Goal: Information Seeking & Learning: Learn about a topic

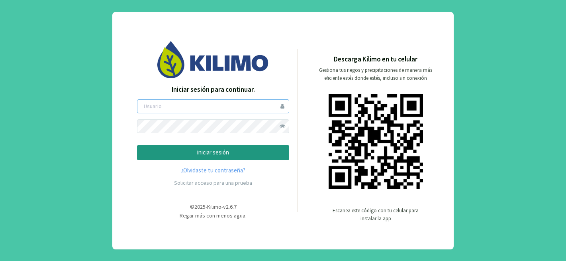
type input "elespinillo"
click at [194, 146] on button "iniciar sesión" at bounding box center [213, 152] width 152 height 15
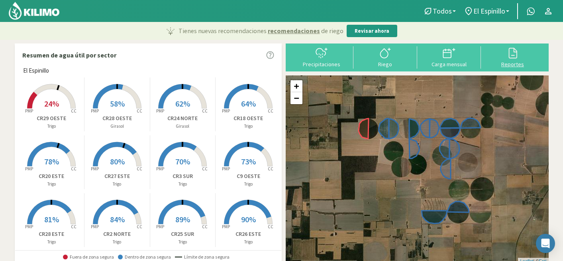
click at [513, 57] on icon at bounding box center [513, 53] width 13 height 13
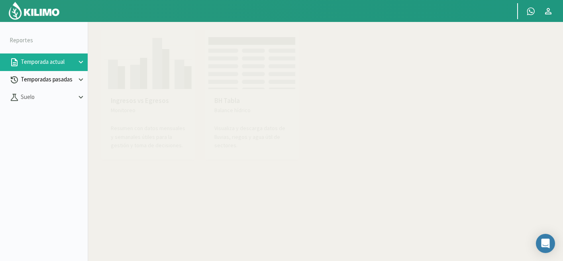
click at [79, 79] on icon at bounding box center [81, 79] width 4 height 3
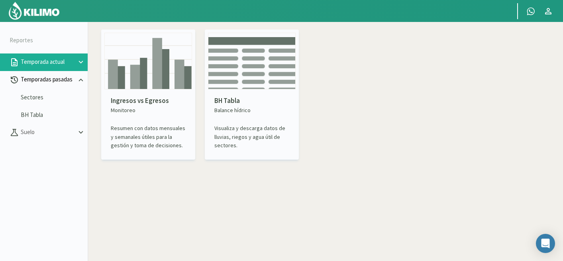
click at [81, 80] on icon at bounding box center [81, 79] width 9 height 9
click at [81, 80] on icon at bounding box center [81, 79] width 4 height 3
click at [18, 80] on icon at bounding box center [15, 80] width 10 height 10
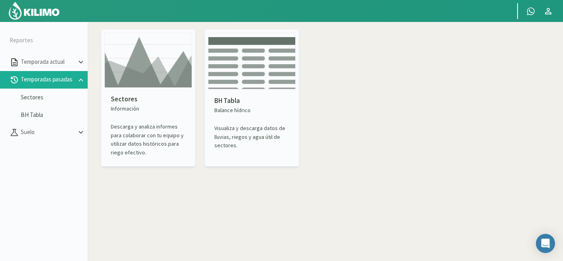
click at [249, 113] on p "Balance hídrico" at bounding box center [251, 110] width 75 height 8
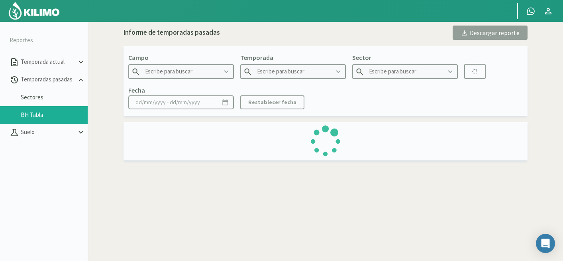
type input "El Espinillo"
type input "2016"
type input "CR2 NORTE - Maiz"
type input "[DATE] - [DATE]"
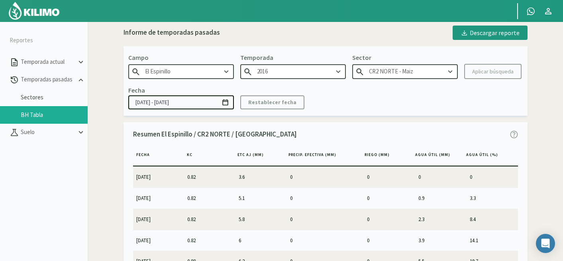
click at [338, 71] on icon at bounding box center [338, 71] width 9 height 9
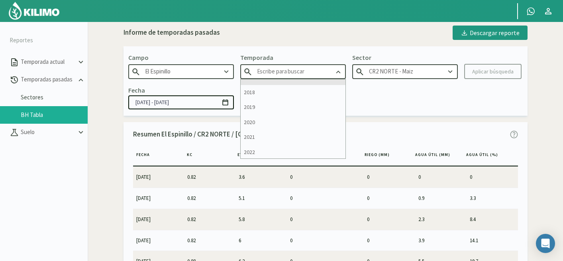
scroll to position [55, 0]
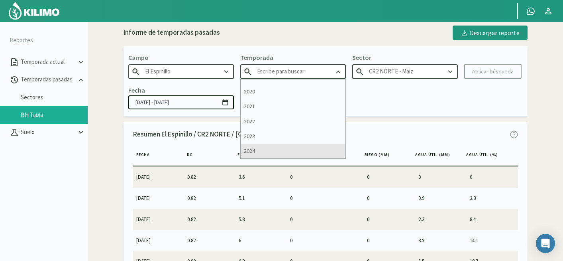
click at [255, 151] on div "2024" at bounding box center [293, 150] width 105 height 15
type input "2024"
type input "CR2 NORTE - Maiz 1°"
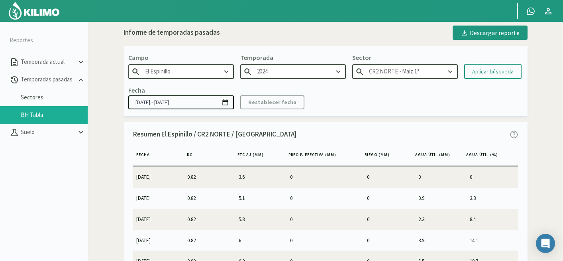
click at [450, 72] on icon at bounding box center [450, 71] width 4 height 3
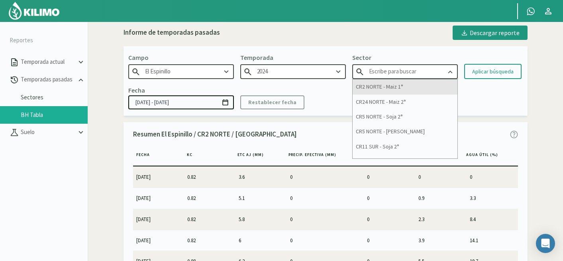
click at [375, 88] on div "CR2 NORTE - Maiz 1°" at bounding box center [405, 86] width 105 height 15
type input "CR2 NORTE - Maiz 1°"
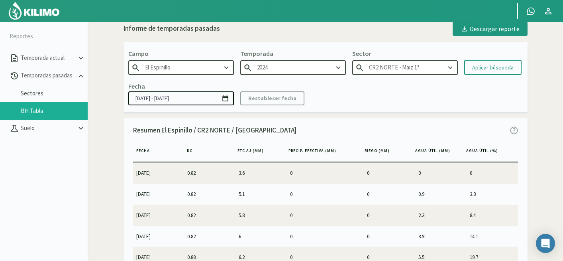
scroll to position [3, 0]
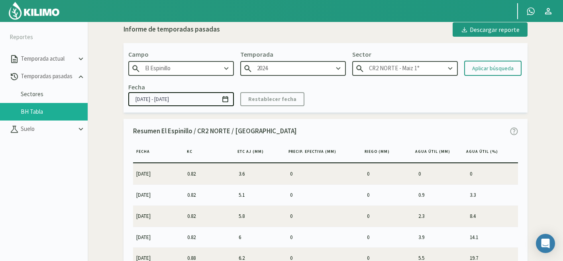
click at [131, 100] on input "[DATE] - [DATE]" at bounding box center [181, 99] width 106 height 14
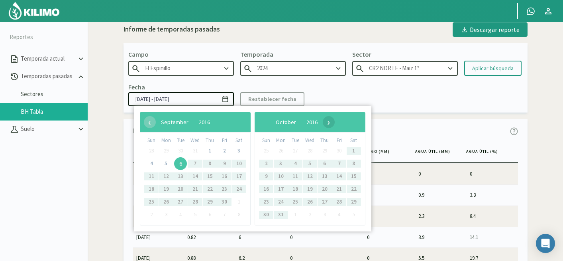
click at [335, 125] on span "›" at bounding box center [329, 122] width 12 height 12
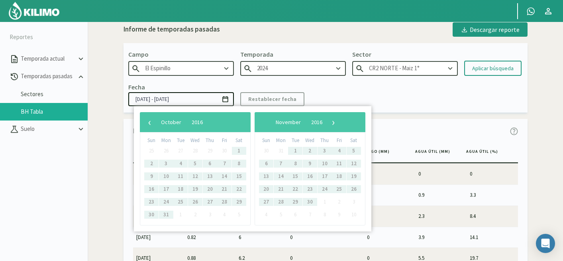
click at [340, 125] on span "›" at bounding box center [334, 122] width 12 height 12
click at [333, 125] on span "›" at bounding box center [327, 122] width 12 height 12
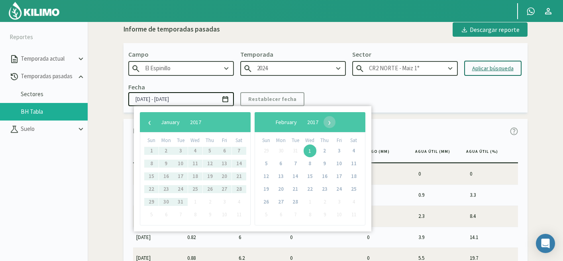
click at [495, 69] on div "Aplicar búsqueda" at bounding box center [492, 68] width 41 height 8
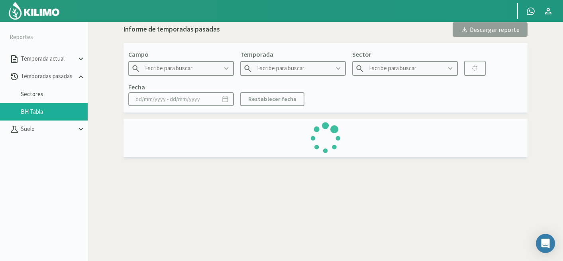
type input "El Espinillo"
type input "2024"
type input "CR2 NORTE - Maiz 1°"
type input "[DATE] - [DATE]"
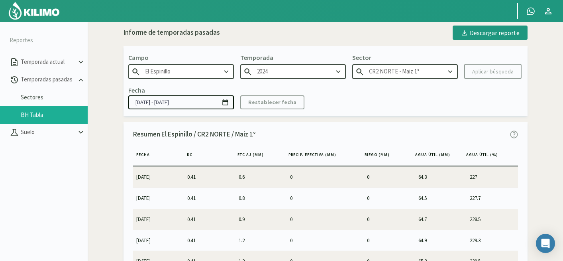
click at [448, 73] on icon at bounding box center [450, 71] width 9 height 9
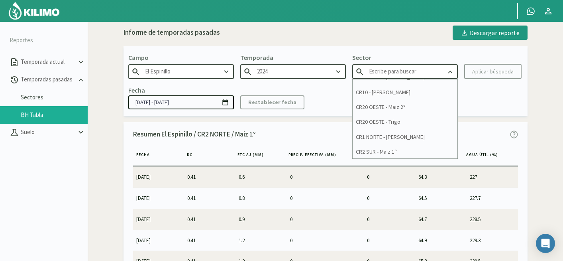
scroll to position [621, 0]
click at [386, 152] on div "CR2 SUR - Maiz 1°" at bounding box center [405, 150] width 105 height 15
type input "CR2 SUR - Maiz 1°"
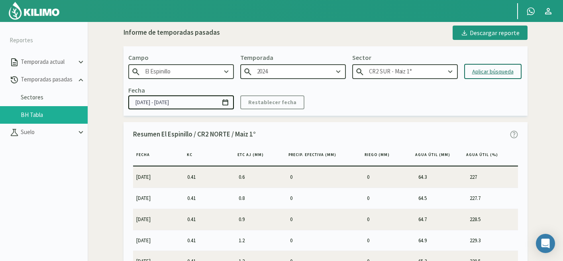
click at [489, 72] on div "Aplicar búsqueda" at bounding box center [492, 71] width 41 height 8
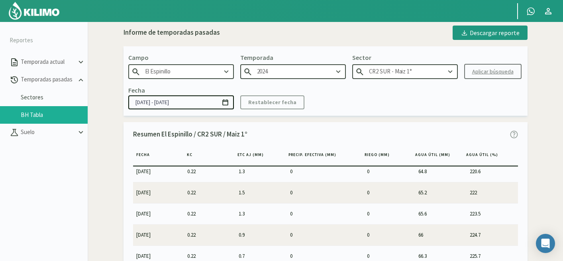
click at [453, 73] on icon at bounding box center [450, 71] width 9 height 9
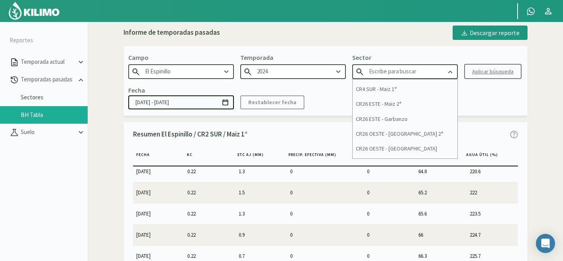
scroll to position [177, 0]
click at [379, 132] on div "CR26 OESTE - [GEOGRAPHIC_DATA] 2°" at bounding box center [405, 133] width 105 height 15
type input "CR26 OESTE - [GEOGRAPHIC_DATA] 2°"
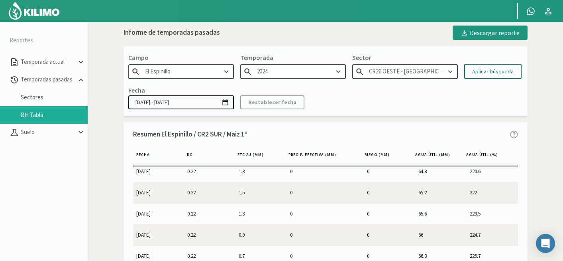
click at [489, 73] on div "Aplicar búsqueda" at bounding box center [492, 71] width 41 height 8
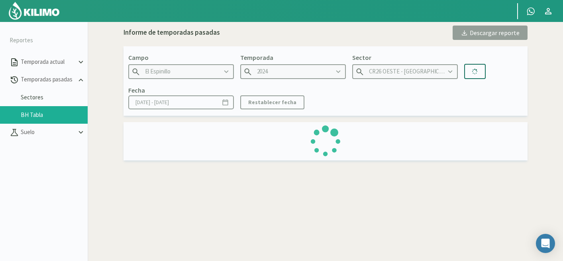
type input "[DATE] - [DATE]"
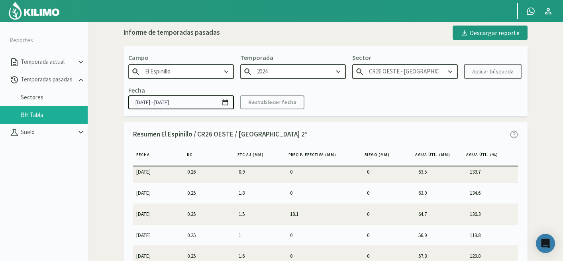
click at [451, 69] on icon at bounding box center [450, 71] width 9 height 9
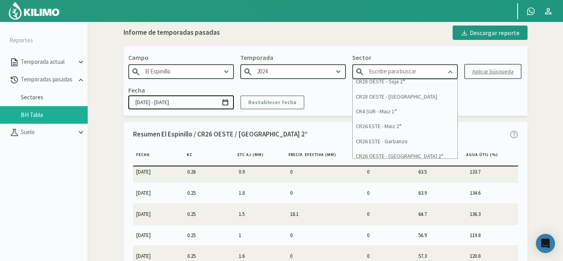
scroll to position [156, 0]
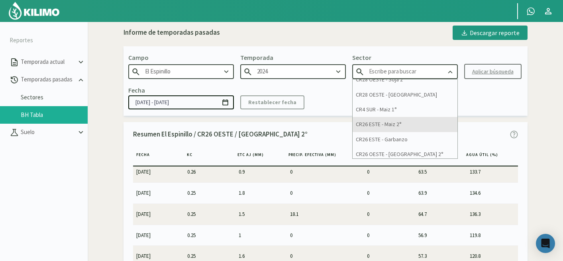
click at [387, 124] on div "CR26 ESTE - Maiz 2°" at bounding box center [405, 124] width 105 height 15
type input "CR26 ESTE - Maiz 2°"
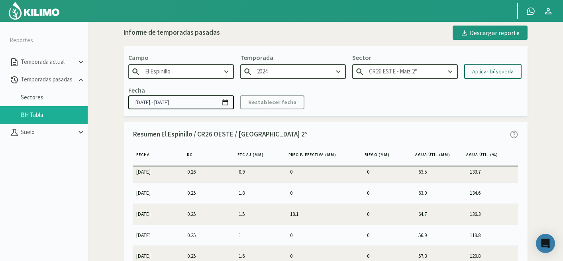
click at [492, 71] on div "Aplicar búsqueda" at bounding box center [492, 71] width 41 height 8
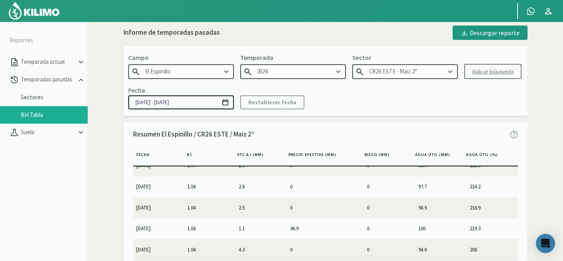
click at [451, 71] on icon at bounding box center [450, 71] width 4 height 3
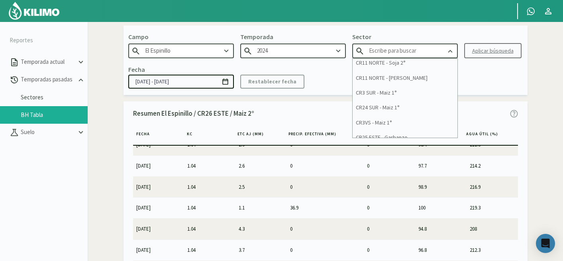
scroll to position [463, 0]
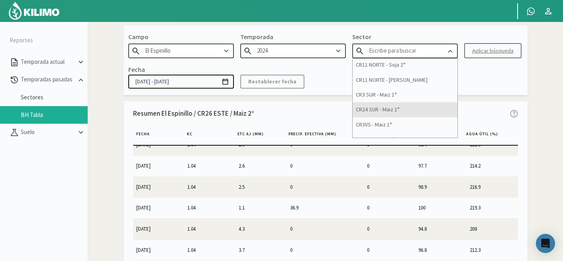
click at [377, 111] on div "CR24 SUR - Maiz 1°" at bounding box center [405, 109] width 105 height 15
type input "CR24 SUR - Maiz 1°"
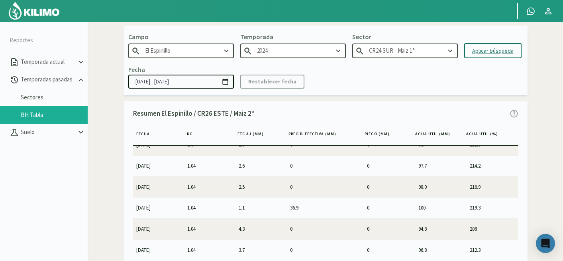
click at [497, 49] on div "Aplicar búsqueda" at bounding box center [492, 51] width 41 height 8
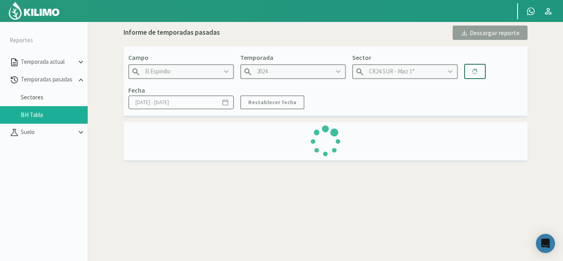
type input "[DATE] - [DATE]"
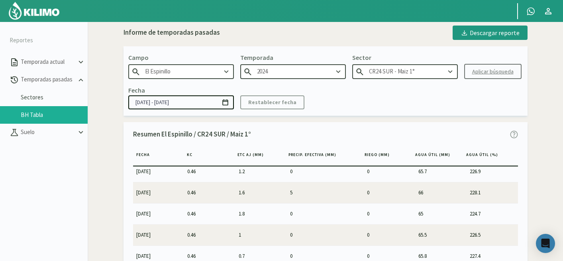
click at [453, 69] on icon at bounding box center [450, 71] width 9 height 9
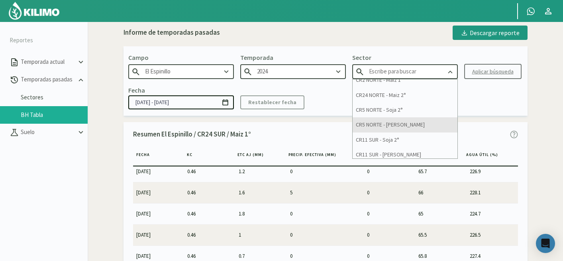
scroll to position [6, 0]
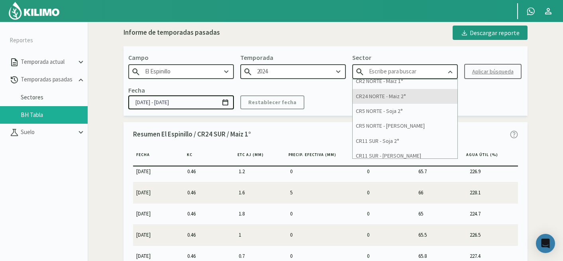
click at [383, 98] on div "CR24 NORTE - Maiz 2°" at bounding box center [405, 96] width 105 height 15
type input "CR24 NORTE - Maiz 2°"
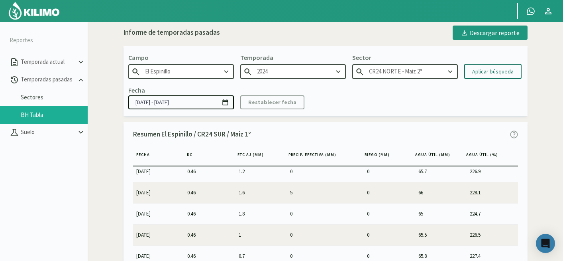
click at [485, 75] on div "Aplicar búsqueda" at bounding box center [492, 71] width 41 height 8
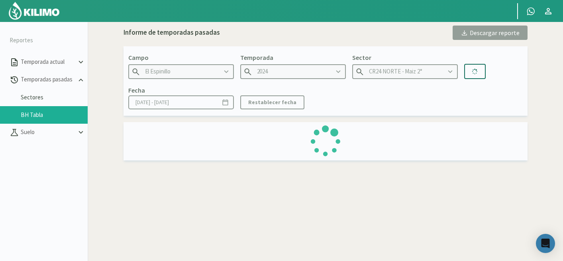
type input "[DATE] - [DATE]"
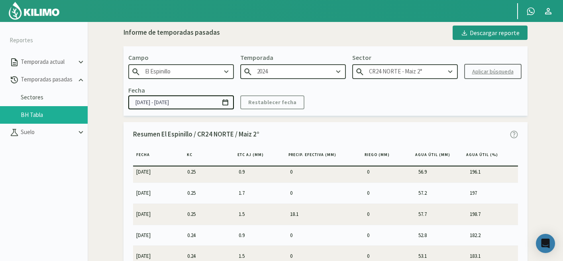
click at [450, 70] on icon at bounding box center [450, 71] width 9 height 9
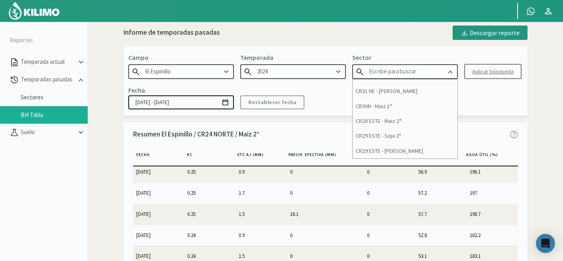
scroll to position [264, 0]
click at [387, 121] on div "CR28 ESTE - Maiz 2°" at bounding box center [405, 120] width 105 height 15
type input "CR28 ESTE - Maiz 2°"
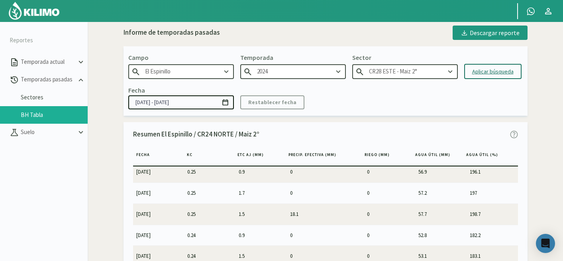
click at [500, 71] on div "Aplicar búsqueda" at bounding box center [492, 71] width 41 height 8
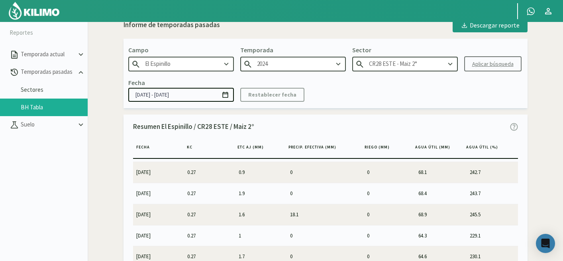
scroll to position [7, 0]
click at [449, 63] on icon at bounding box center [450, 64] width 9 height 9
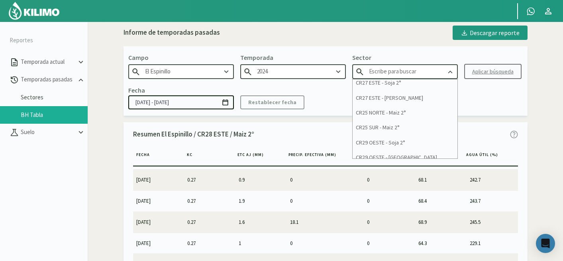
scroll to position [349, 0]
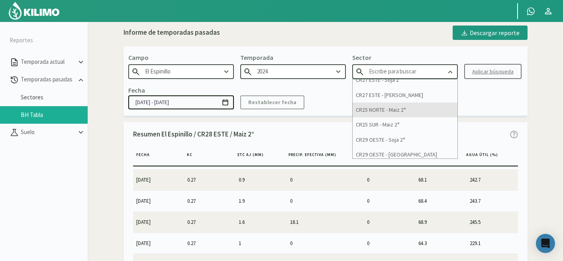
click at [375, 109] on div "CR25 NORTE - Maiz 2°" at bounding box center [405, 109] width 105 height 15
type input "CR25 NORTE - Maiz 2°"
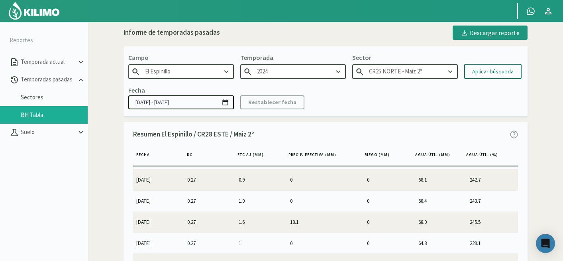
click at [501, 73] on div "Aplicar búsqueda" at bounding box center [492, 71] width 41 height 8
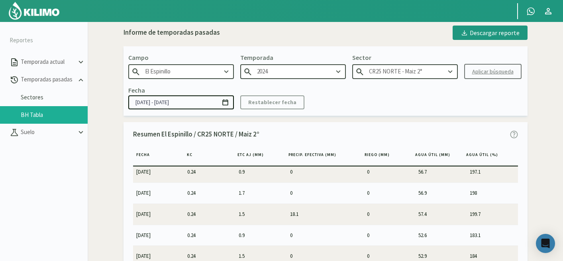
click at [452, 70] on icon at bounding box center [450, 71] width 9 height 9
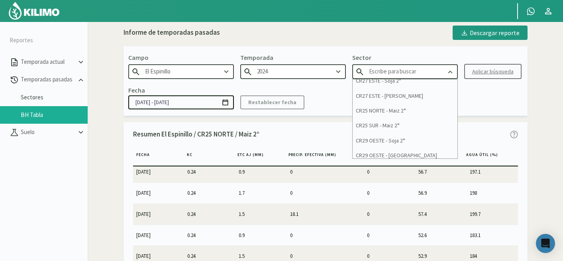
scroll to position [343, 0]
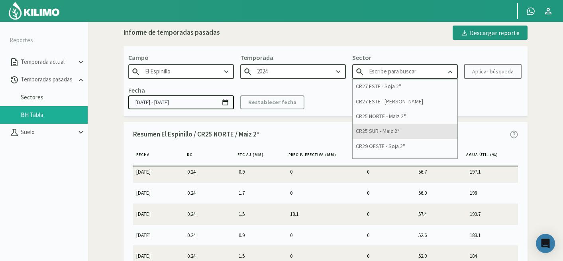
click at [379, 129] on div "CR25 SUR - Maiz 2°" at bounding box center [405, 131] width 105 height 15
type input "CR25 SUR - Maiz 2°"
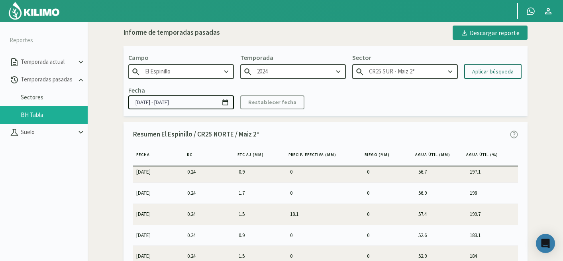
click at [491, 69] on div "Aplicar búsqueda" at bounding box center [492, 71] width 41 height 8
click at [450, 70] on icon at bounding box center [450, 71] width 9 height 9
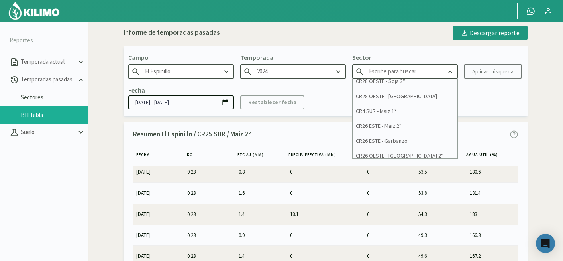
scroll to position [155, 0]
click at [383, 109] on div "CR4 SUR - Maiz 1°" at bounding box center [405, 110] width 105 height 15
type input "CR4 SUR - Maiz 1°"
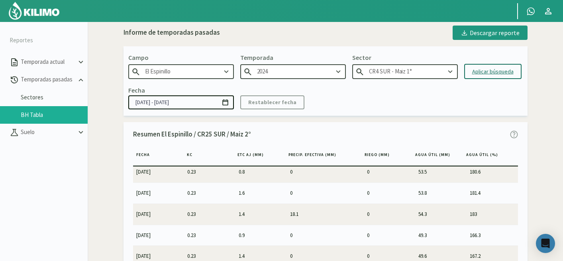
click at [492, 69] on div "Aplicar búsqueda" at bounding box center [492, 71] width 41 height 8
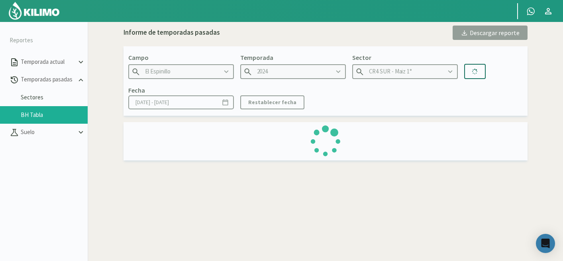
type input "[DATE] - [DATE]"
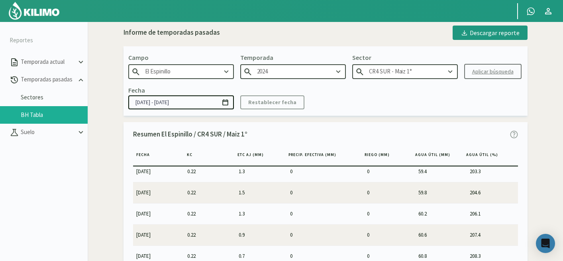
click at [451, 71] on icon at bounding box center [450, 71] width 4 height 3
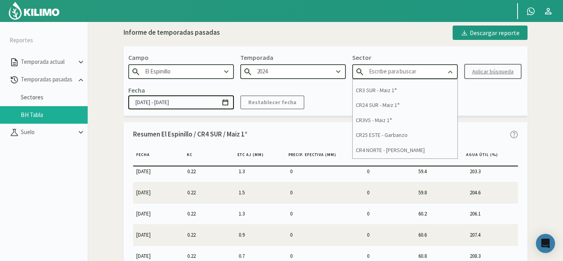
scroll to position [489, 0]
click at [386, 90] on div "CR3 SUR - Maiz 1°" at bounding box center [405, 89] width 105 height 15
type input "CR3 SUR - Maiz 1°"
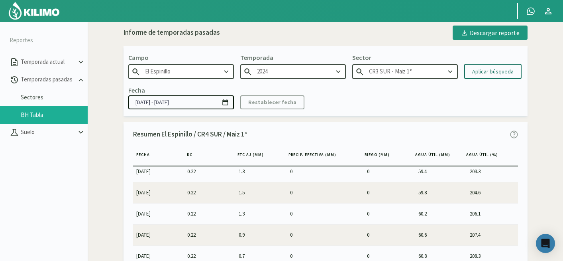
click at [498, 70] on div "Aplicar búsqueda" at bounding box center [492, 71] width 41 height 8
click at [447, 71] on icon at bounding box center [450, 71] width 9 height 9
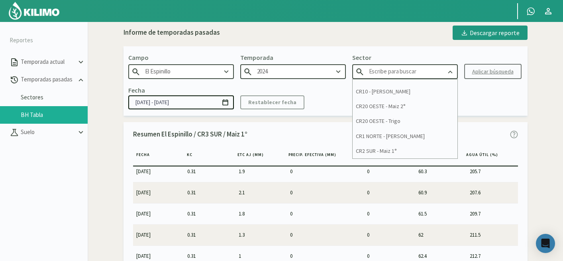
scroll to position [21, 0]
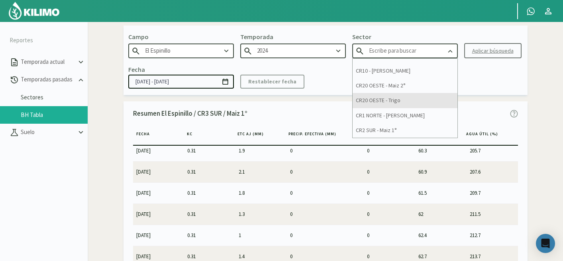
click at [376, 101] on div "CR20 OESTE - Trigo" at bounding box center [405, 100] width 105 height 15
type input "CR20 OESTE - Trigo"
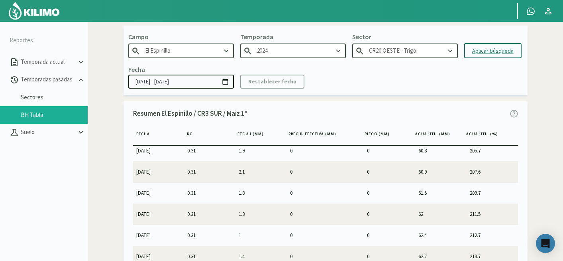
click at [446, 49] on icon at bounding box center [450, 51] width 9 height 9
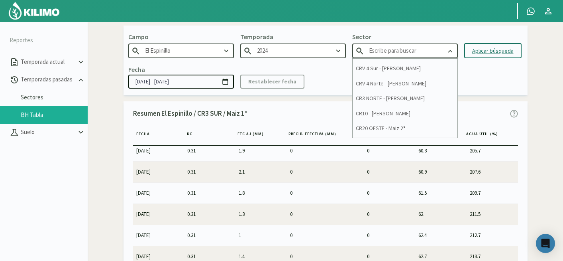
scroll to position [621, 0]
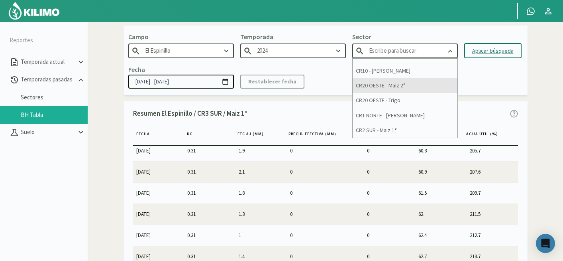
click at [382, 88] on div "CR20 OESTE - Maiz 2°" at bounding box center [405, 85] width 105 height 15
type input "CR20 OESTE - Maiz 2°"
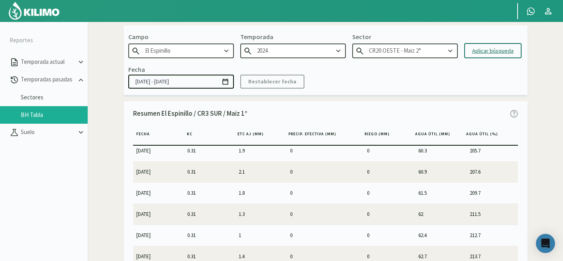
click at [497, 50] on div "Aplicar búsqueda" at bounding box center [492, 51] width 41 height 8
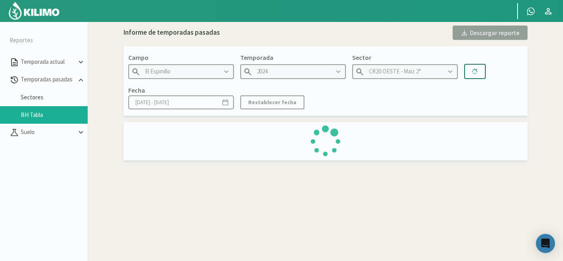
type input "[DATE] - [DATE]"
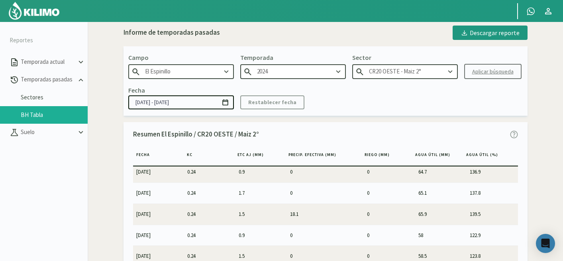
click at [451, 70] on icon at bounding box center [450, 71] width 9 height 9
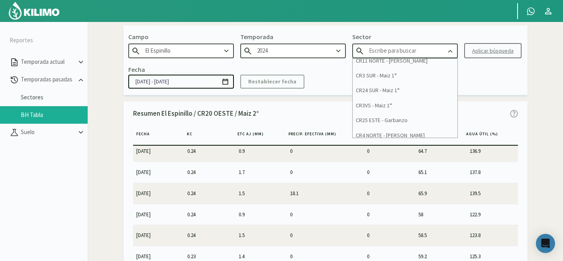
scroll to position [483, 0]
click at [377, 103] on div "CR3VS - Maiz 1°" at bounding box center [405, 104] width 105 height 15
type input "CR3VS - Maiz 1°"
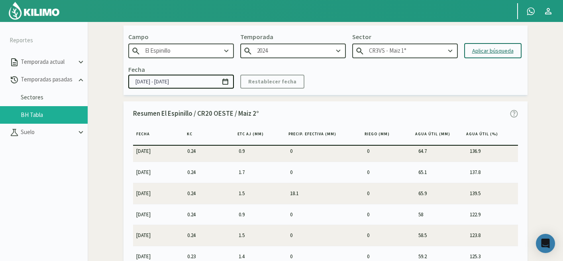
click at [494, 52] on div "Aplicar búsqueda" at bounding box center [492, 51] width 41 height 8
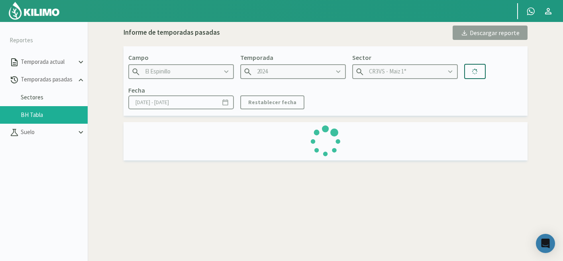
type input "[DATE] - [DATE]"
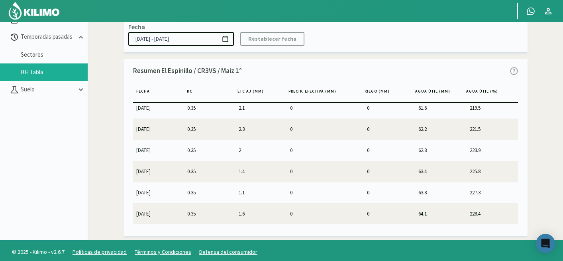
scroll to position [46, 0]
